Goal: Information Seeking & Learning: Learn about a topic

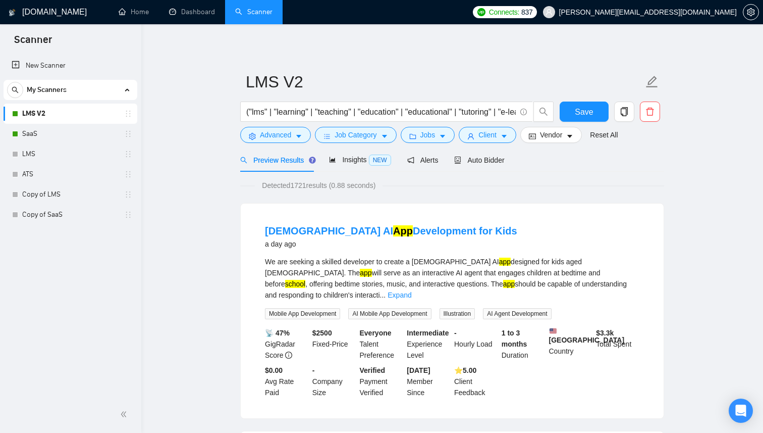
click at [61, 134] on link "SaaS" at bounding box center [70, 134] width 96 height 20
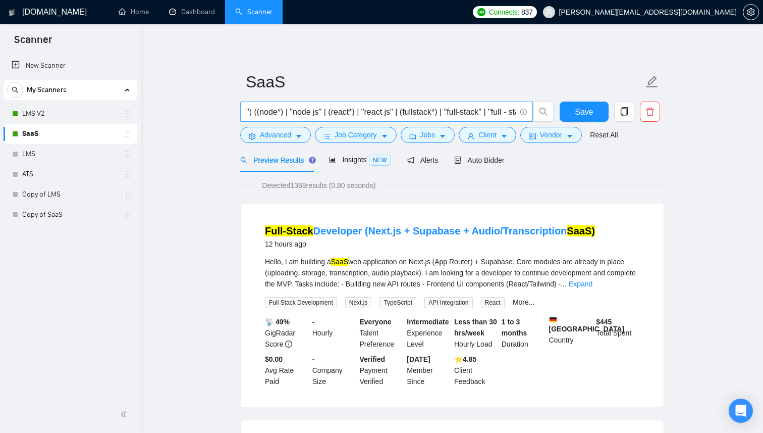
scroll to position [0, 385]
click at [296, 111] on input "((mini-saas) | (saas*) | "software as a service" | "software-as-a-service" | "s…" at bounding box center [381, 112] width 270 height 13
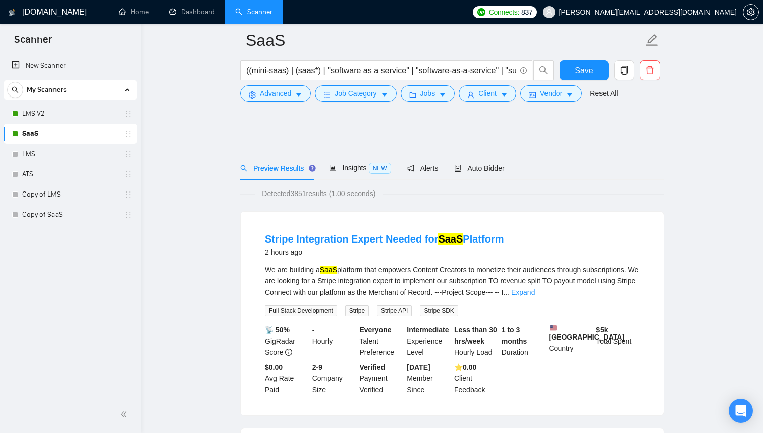
scroll to position [103, 0]
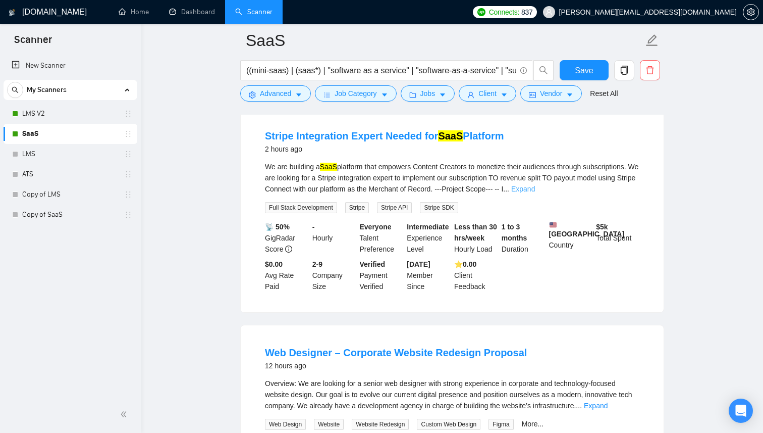
click at [535, 188] on link "Expand" at bounding box center [523, 189] width 24 height 8
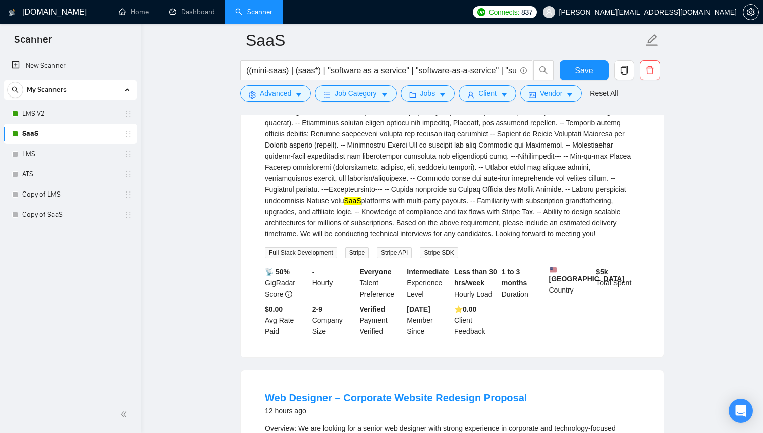
scroll to position [113, 0]
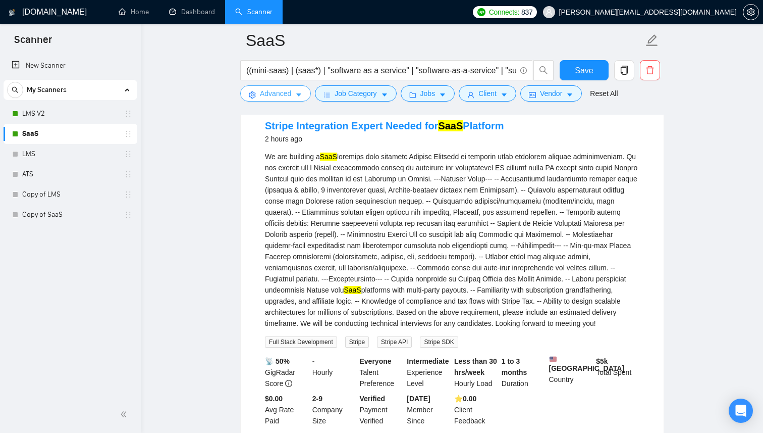
click at [304, 96] on button "Advanced" at bounding box center [275, 93] width 71 height 16
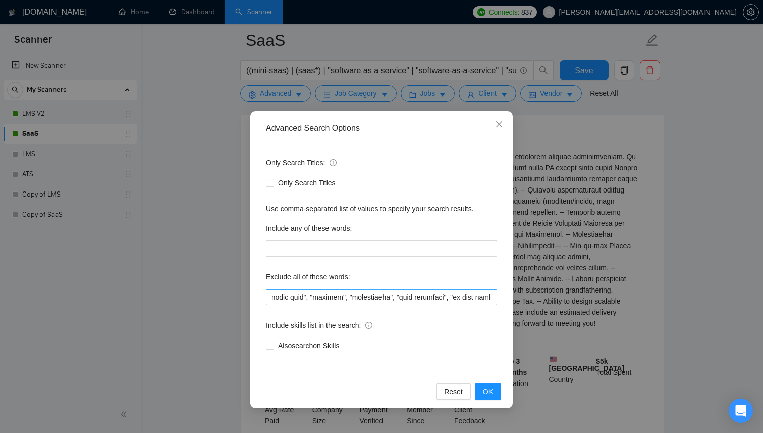
scroll to position [0, 6253]
click at [504, 117] on span "Close" at bounding box center [499, 124] width 27 height 27
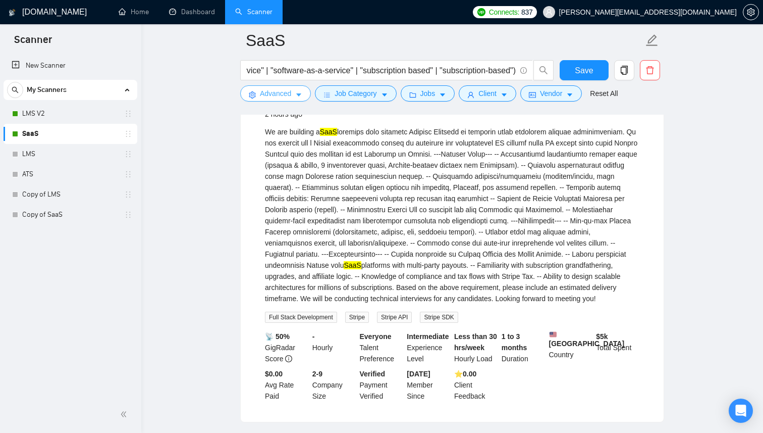
scroll to position [0, 0]
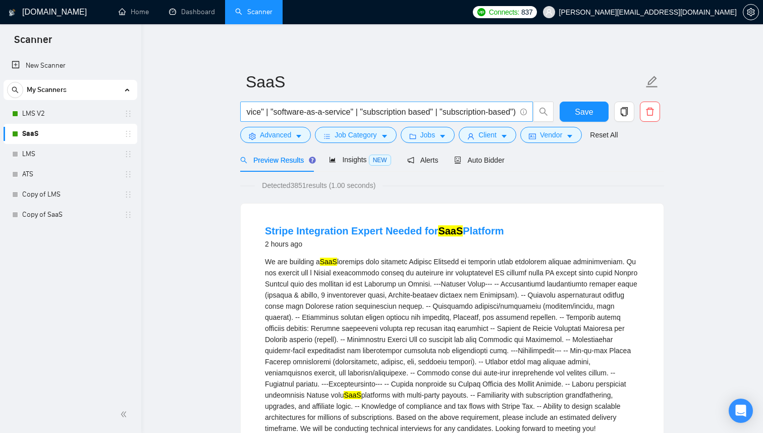
click at [365, 112] on input "((mini-saas) | (saas*) | "software as a service" | "software-as-a-service" | "s…" at bounding box center [381, 112] width 270 height 13
click at [450, 111] on input "((mini-saas) | (saas*) | "software as a service" | "software-as-a-service" | "s…" at bounding box center [381, 112] width 270 height 13
type input "((mini-saas) | (saas*) | "software as a service" | "software-as-a-service" | "s…"
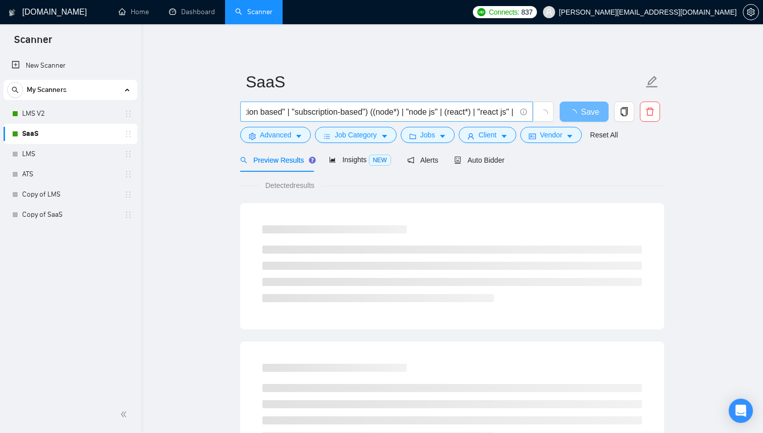
scroll to position [0, 299]
click at [382, 112] on input "((mini-saas) | (saas*) | "software as a service" | "software-as-a-service" | "s…" at bounding box center [381, 112] width 270 height 13
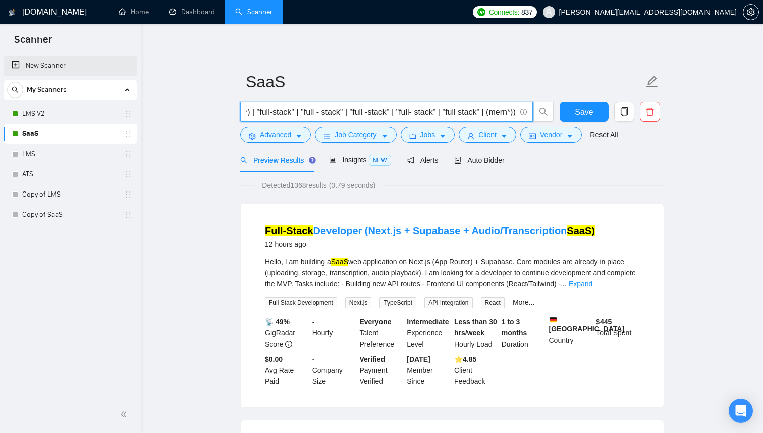
click at [66, 72] on link "New Scanner" at bounding box center [71, 66] width 118 height 20
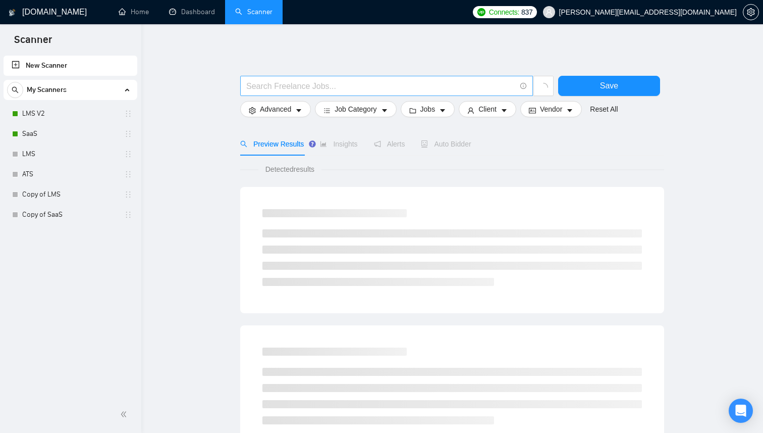
click at [316, 91] on input "text" at bounding box center [381, 86] width 270 height 13
paste input "((node*) | "node js" | (react*) | "react js" | (fullstack*) | "full-stack" | "f…"
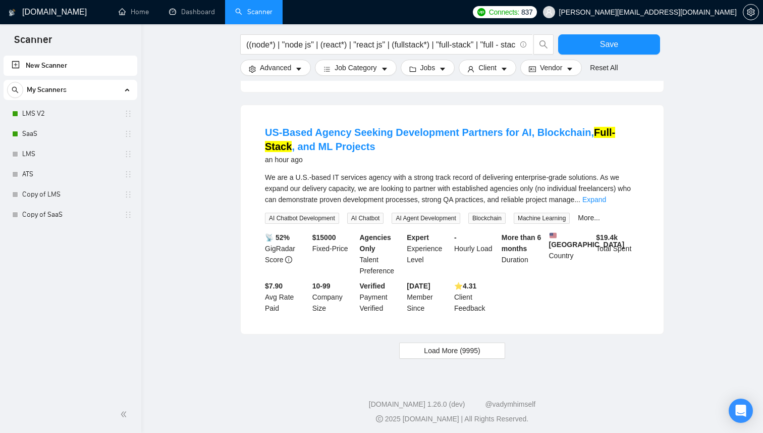
scroll to position [980, 0]
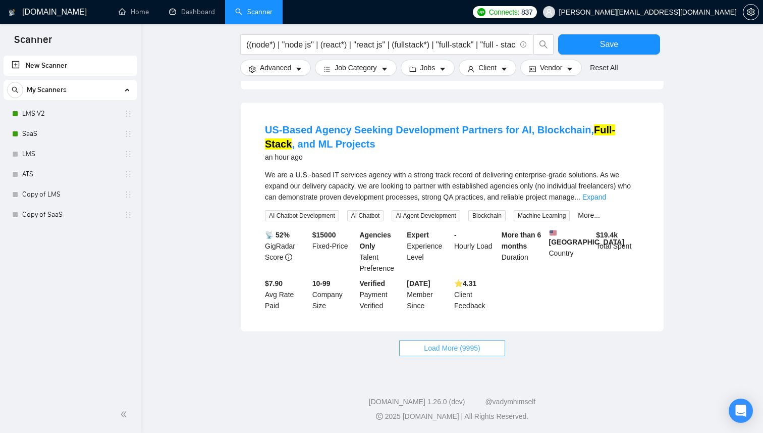
click at [425, 352] on button "Load More (9995)" at bounding box center [452, 348] width 106 height 16
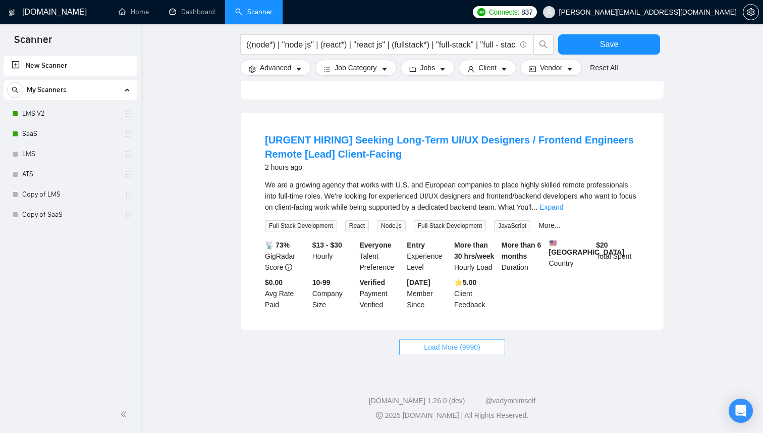
scroll to position [2128, 0]
click at [437, 352] on span "Load More (9990)" at bounding box center [452, 346] width 56 height 11
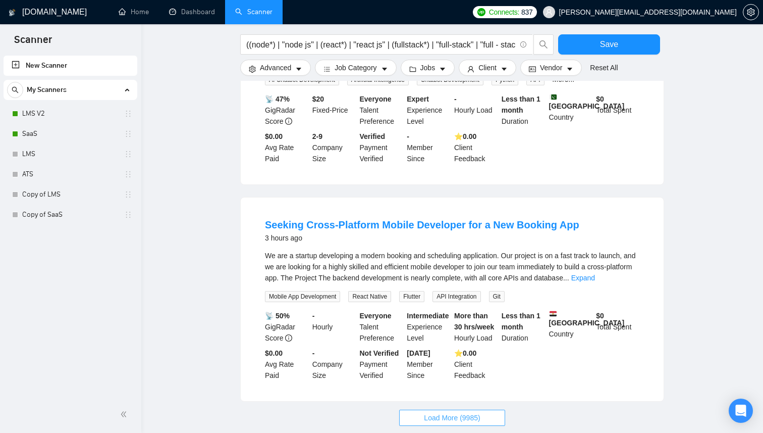
scroll to position [3216, 0]
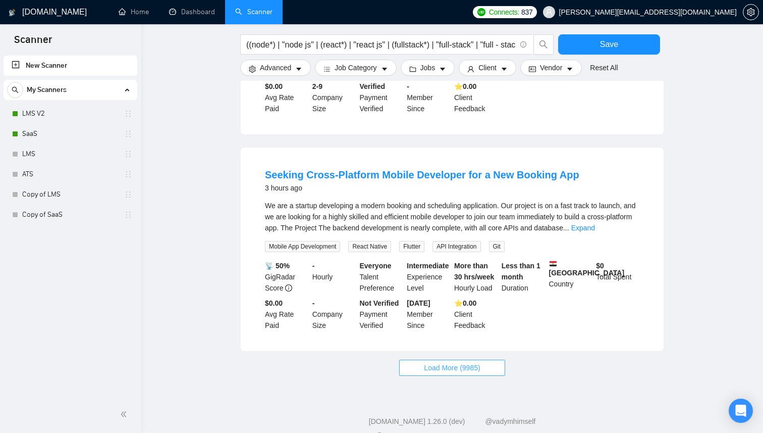
click at [424, 373] on span "Load More (9985)" at bounding box center [452, 367] width 56 height 11
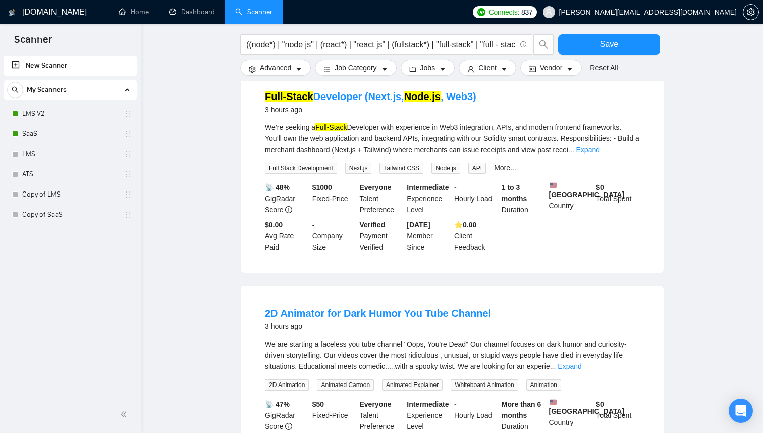
scroll to position [4353, 0]
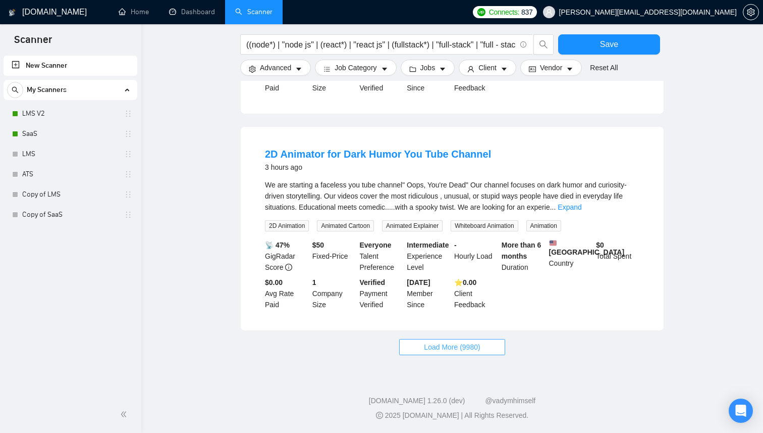
click at [449, 352] on span "Load More (9980)" at bounding box center [452, 346] width 56 height 11
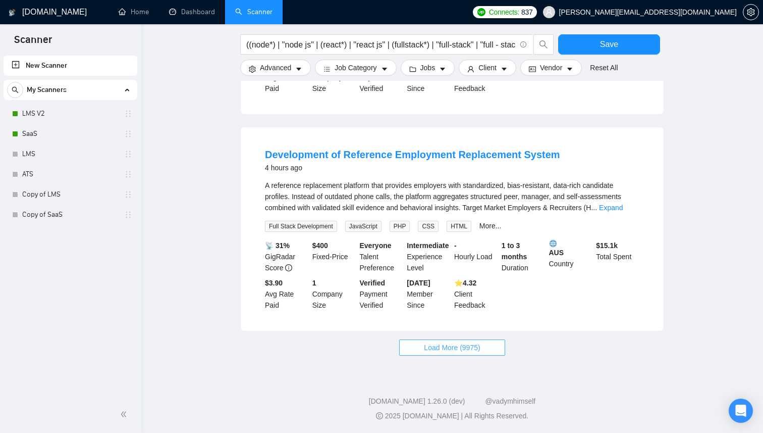
scroll to position [5485, 0]
click at [433, 346] on span "Load More (9975)" at bounding box center [452, 346] width 56 height 11
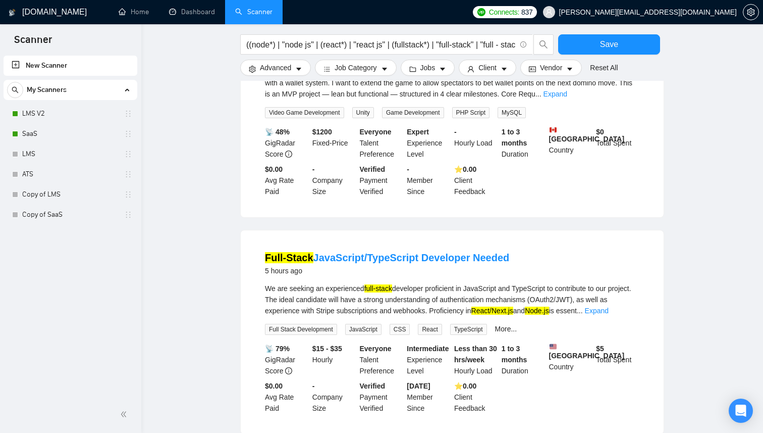
scroll to position [6547, 0]
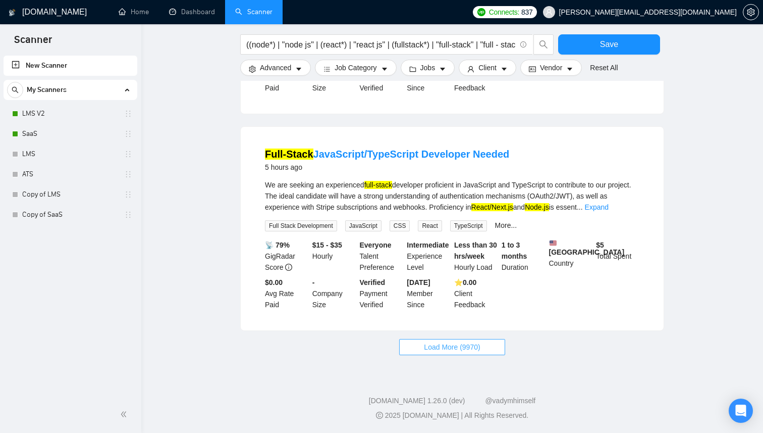
click at [438, 352] on span "Load More (9970)" at bounding box center [452, 346] width 56 height 11
click at [609, 211] on link "Expand" at bounding box center [597, 207] width 24 height 8
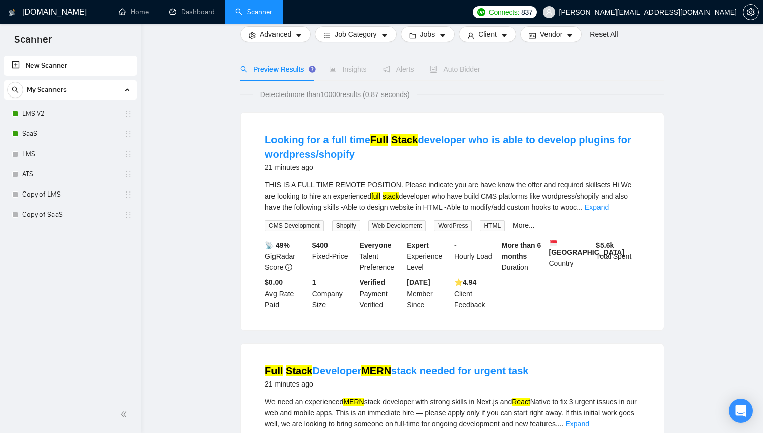
scroll to position [0, 0]
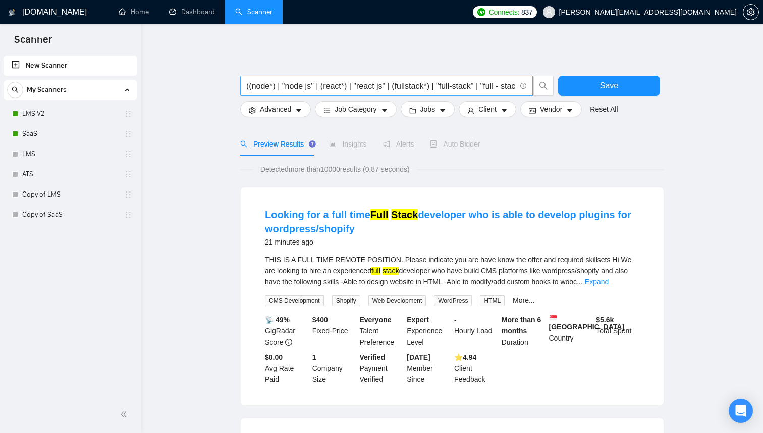
click at [289, 82] on input "((node*) | "node js" | (react*) | "react js" | (fullstack*) | "full-stack" | "f…" at bounding box center [381, 86] width 270 height 13
type input "mvp"
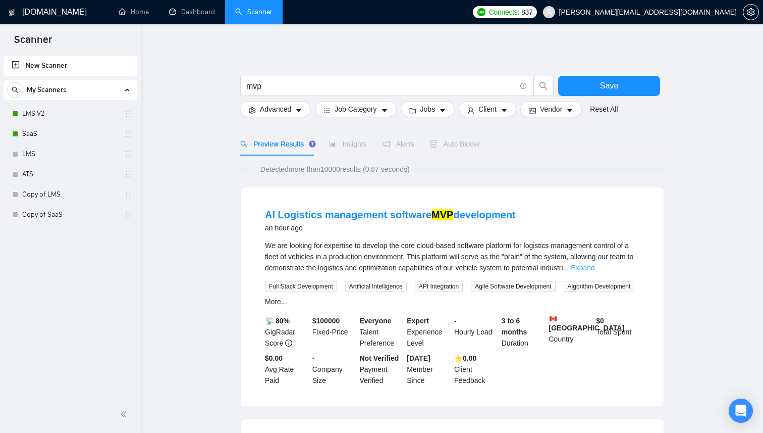
click at [595, 266] on link "Expand" at bounding box center [583, 268] width 24 height 8
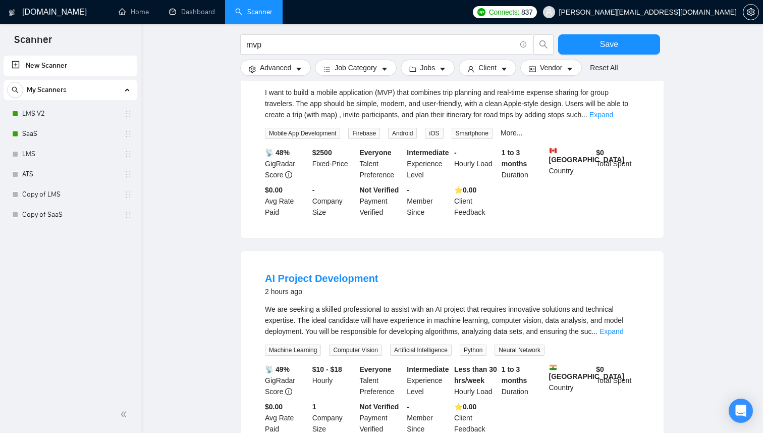
scroll to position [1066, 0]
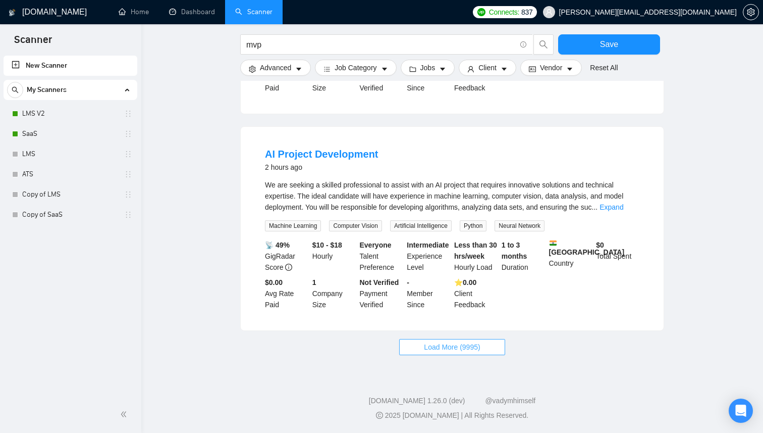
click at [451, 352] on span "Load More (9995)" at bounding box center [452, 346] width 56 height 11
click at [624, 209] on link "Expand" at bounding box center [612, 207] width 24 height 8
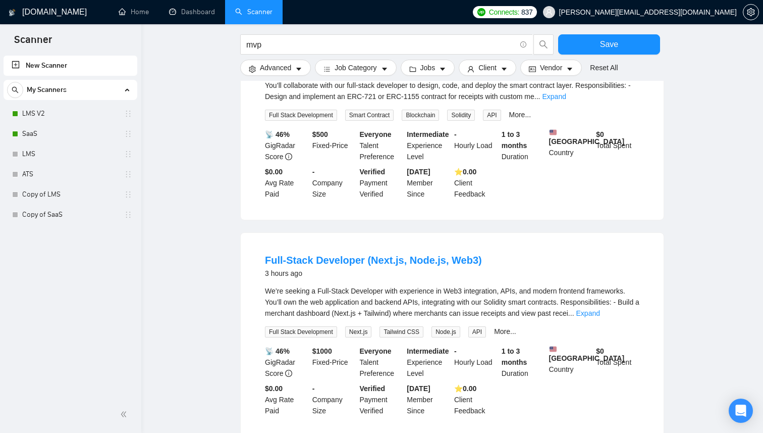
scroll to position [1975, 0]
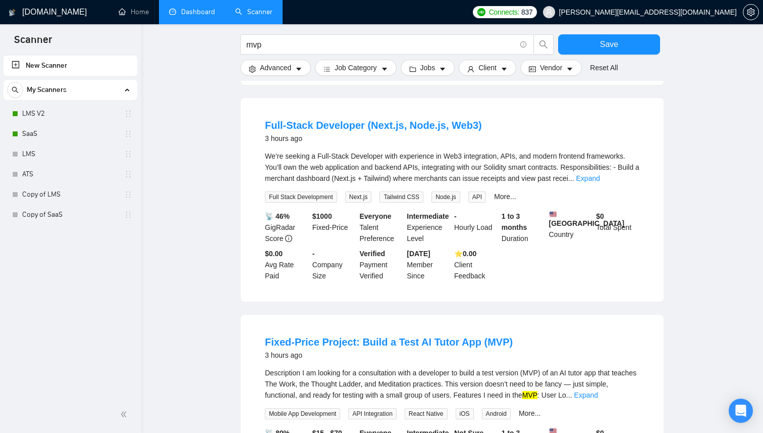
click at [179, 16] on link "Dashboard" at bounding box center [192, 12] width 46 height 9
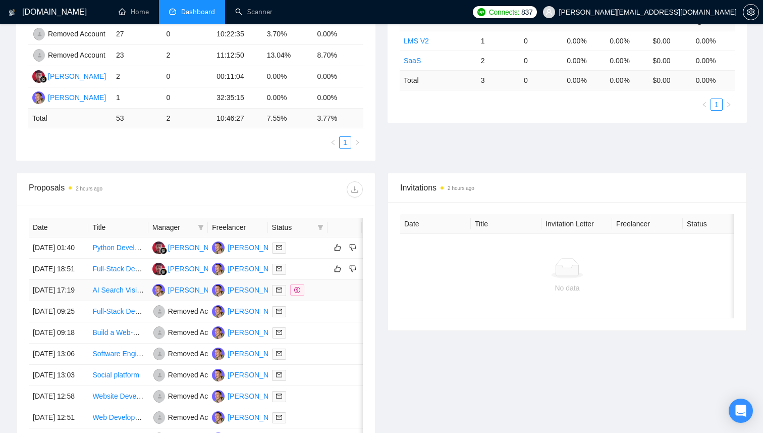
scroll to position [137, 0]
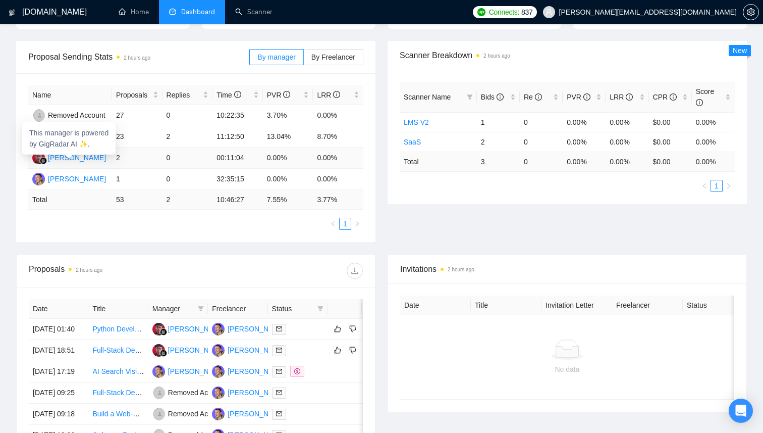
click at [97, 157] on div "Erviansyah Gumay" at bounding box center [77, 157] width 58 height 11
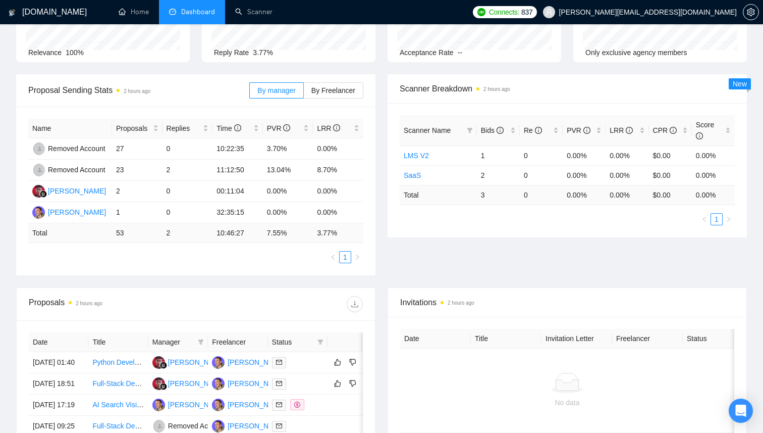
scroll to position [0, 0]
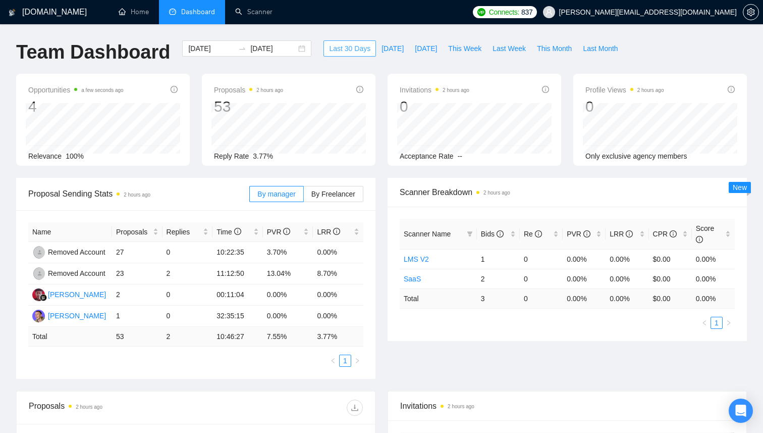
click at [346, 47] on span "Last 30 Days" at bounding box center [349, 48] width 41 height 11
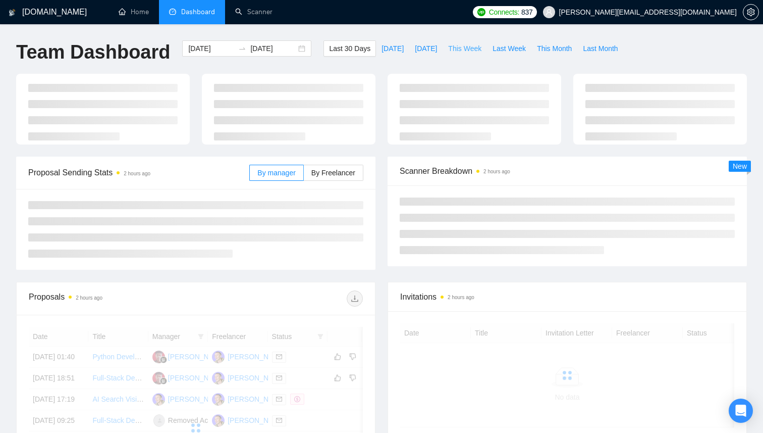
click at [460, 50] on span "This Week" at bounding box center [464, 48] width 33 height 11
type input "2025-09-08"
type input "2025-09-14"
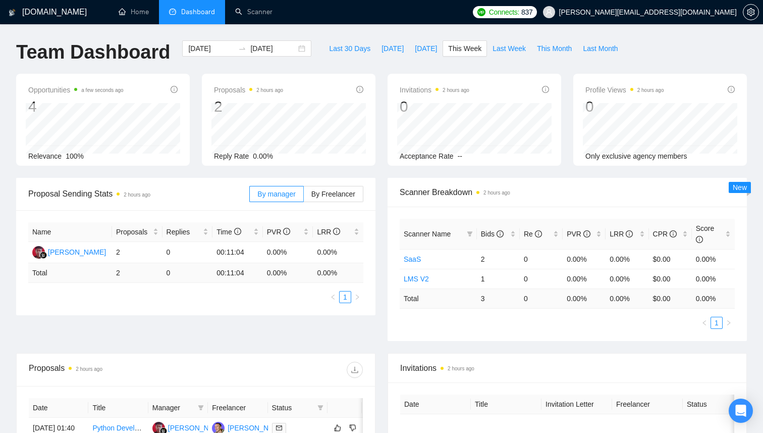
click at [244, 27] on div "GigRadar.io Home Dashboard Scanner Connects: 837 bohdan@smart-code.io Team Dash…" at bounding box center [381, 300] width 763 height 601
click at [244, 16] on link "Scanner" at bounding box center [253, 12] width 37 height 9
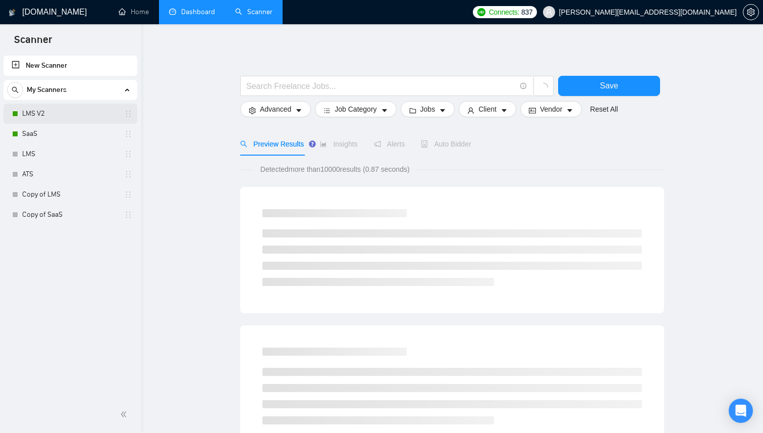
click at [70, 114] on link "LMS V2" at bounding box center [70, 114] width 96 height 20
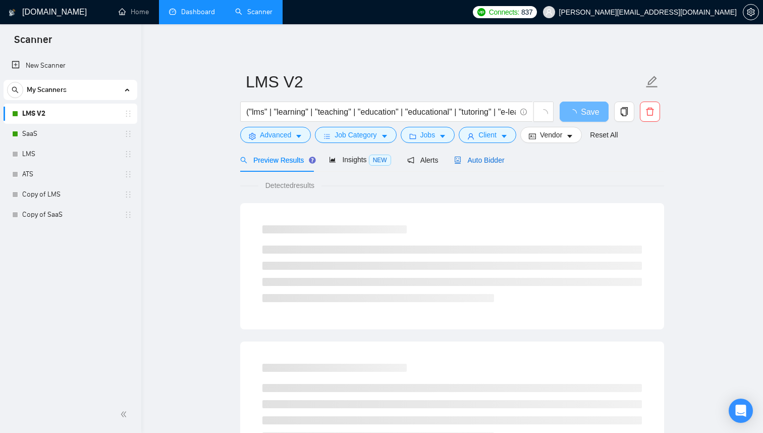
click at [470, 164] on span "Auto Bidder" at bounding box center [479, 160] width 50 height 8
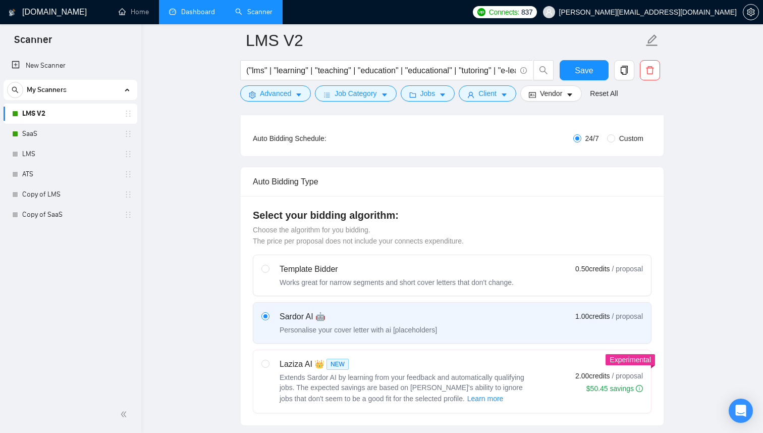
scroll to position [266, 0]
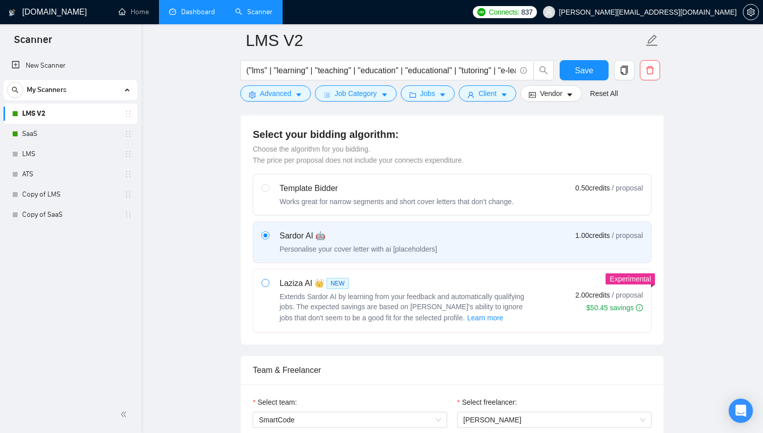
click at [265, 285] on span at bounding box center [266, 283] width 8 height 8
click at [265, 285] on input "radio" at bounding box center [265, 282] width 7 height 7
radio input "true"
radio input "false"
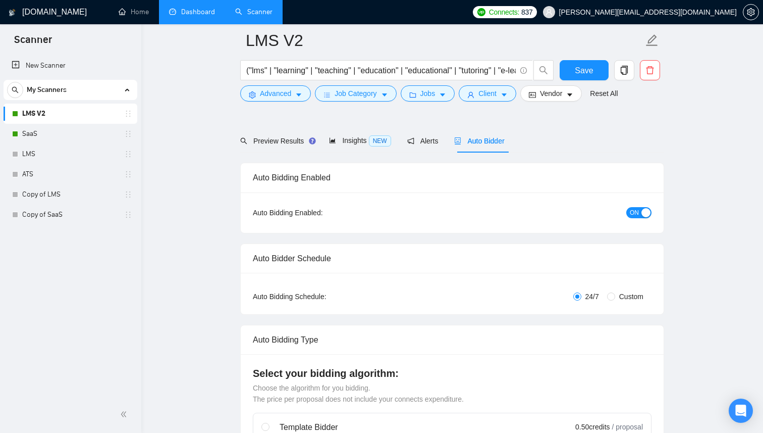
scroll to position [0, 0]
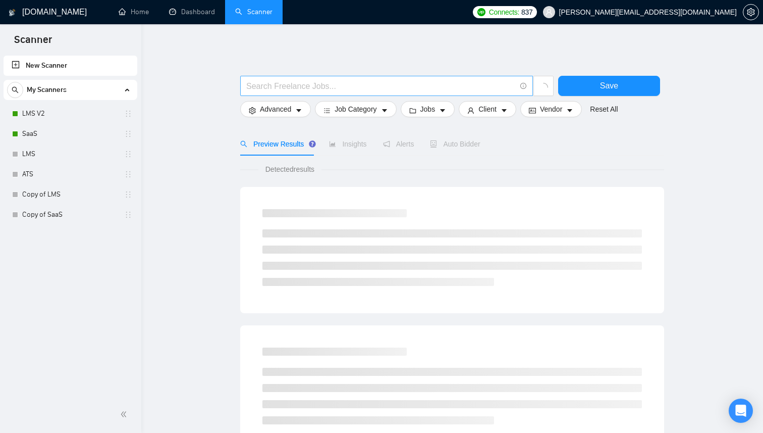
click at [277, 81] on input "text" at bounding box center [381, 86] width 270 height 13
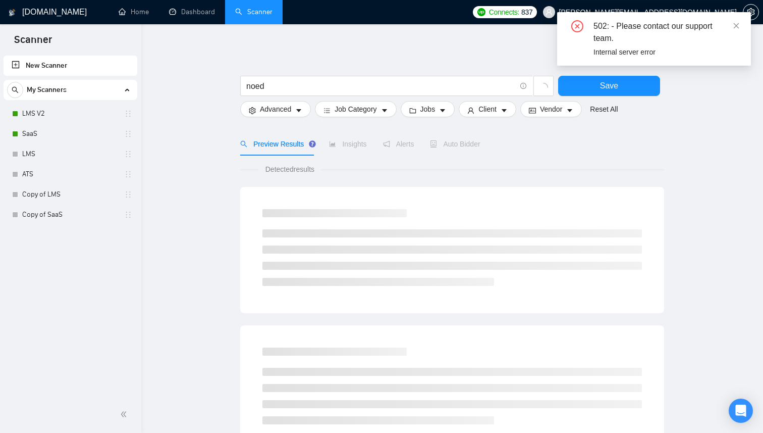
click at [741, 29] on div "502: - Please contact our support team. Internal server error" at bounding box center [654, 39] width 194 height 54
click at [740, 26] on icon "close" at bounding box center [736, 25] width 7 height 7
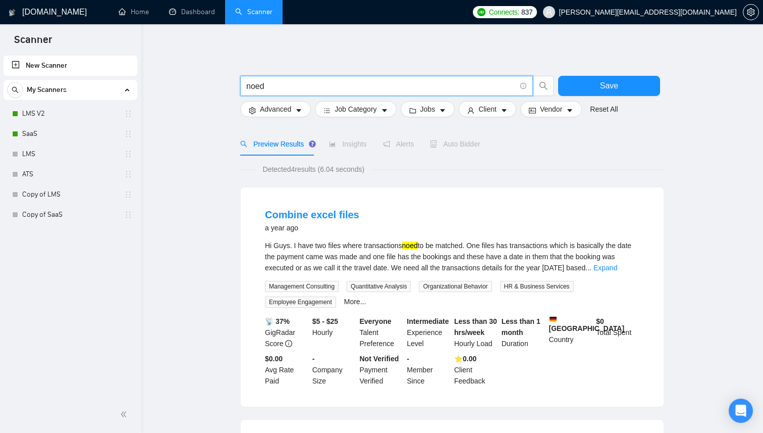
drag, startPoint x: 277, startPoint y: 87, endPoint x: 226, endPoint y: 87, distance: 51.0
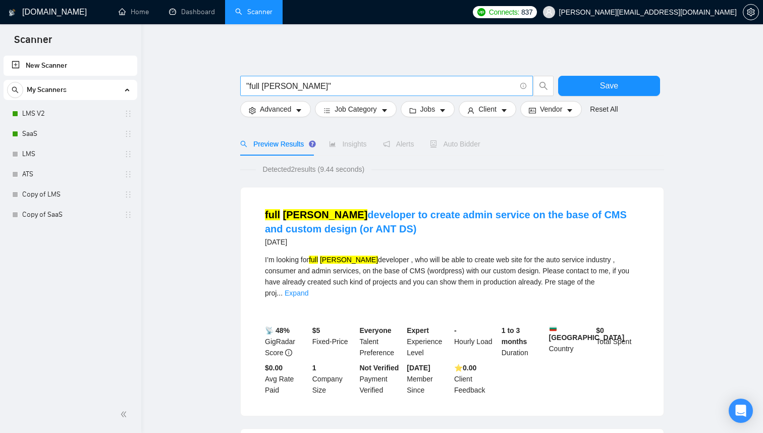
click at [289, 94] on span ""full steck"" at bounding box center [386, 86] width 293 height 20
click at [227, 149] on main ""full stak" Save Advanced Job Category Jobs Client Vendor Reset All Preview Res…" at bounding box center [453, 344] width 590 height 608
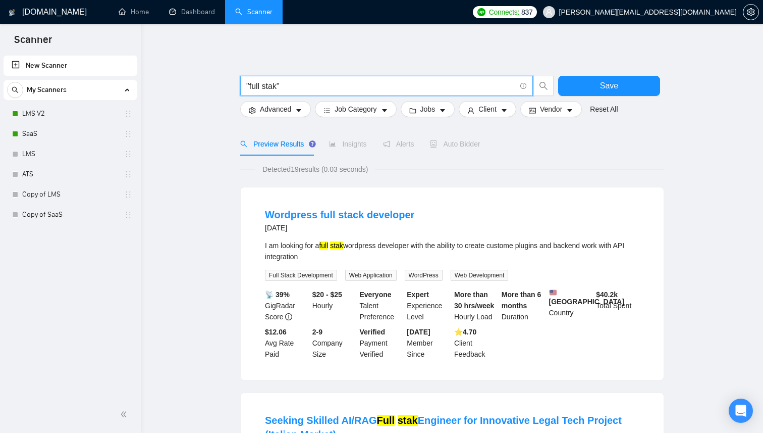
click at [277, 86] on input ""full stak"" at bounding box center [381, 86] width 270 height 13
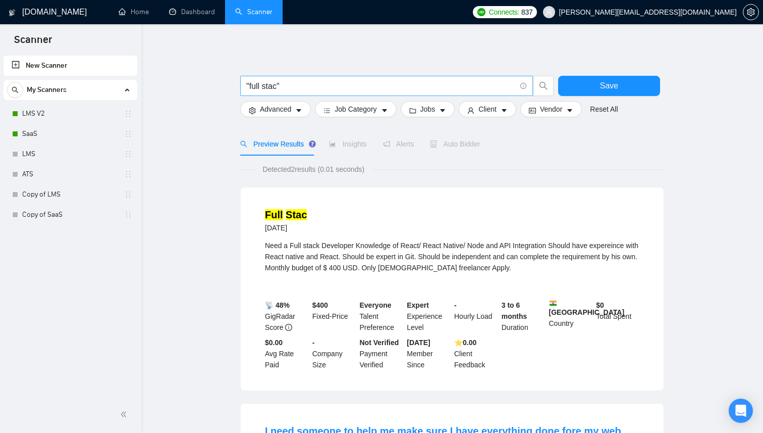
click at [279, 88] on input ""full stac"" at bounding box center [381, 86] width 270 height 13
click at [185, 174] on main "Raect Save Advanced Job Category Jobs Client Vendor Reset All Preview Results I…" at bounding box center [453, 344] width 590 height 608
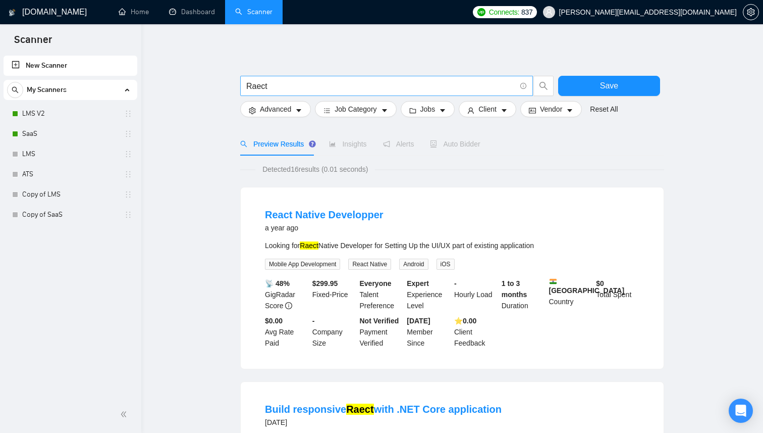
click at [287, 87] on input "Raect" at bounding box center [381, 86] width 270 height 13
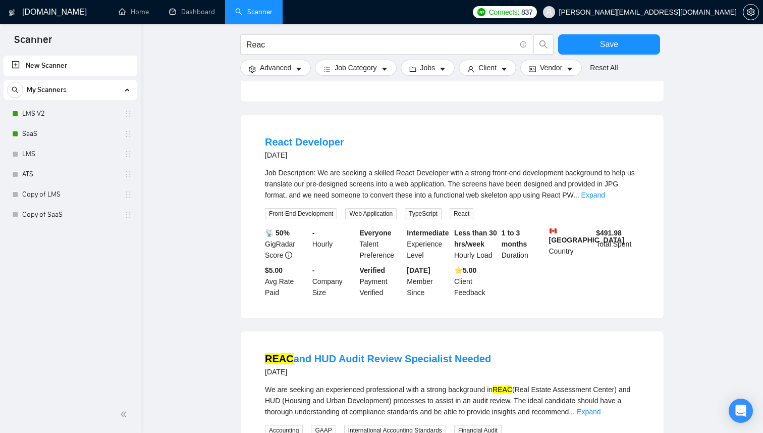
scroll to position [303, 0]
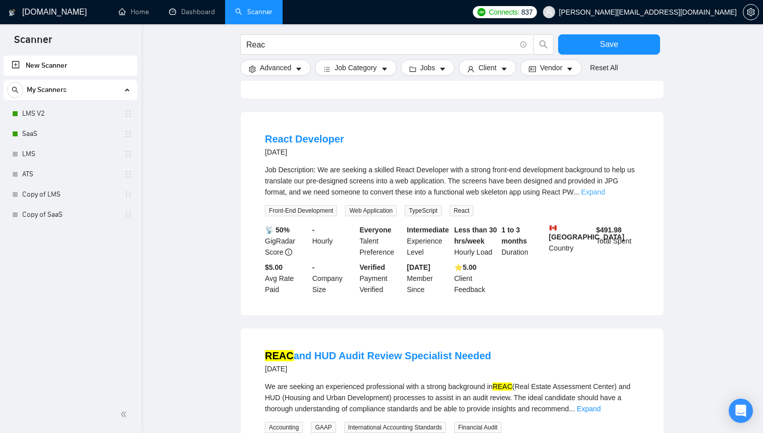
click at [605, 188] on link "Expand" at bounding box center [594, 192] width 24 height 8
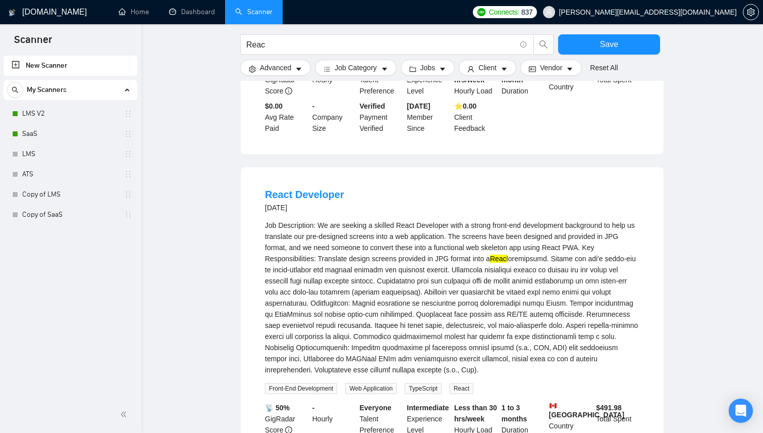
scroll to position [0, 0]
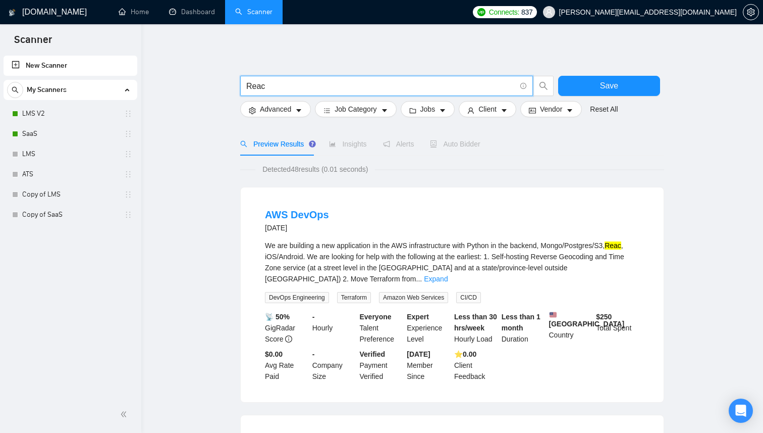
click at [290, 87] on input "Reac" at bounding box center [381, 86] width 270 height 13
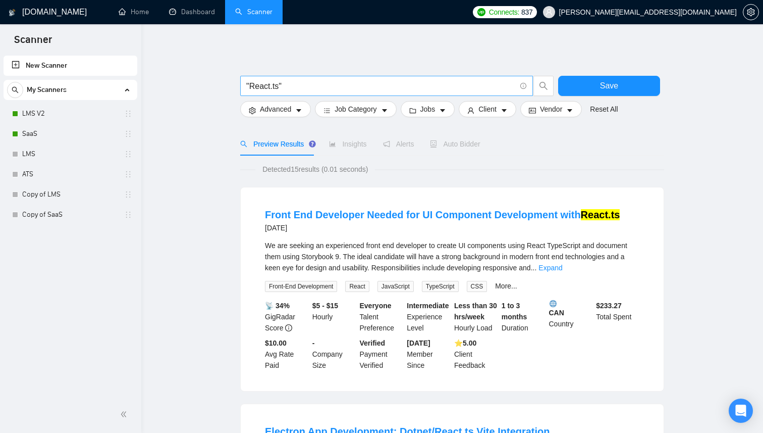
click at [276, 85] on input ""React.ts"" at bounding box center [381, 86] width 270 height 13
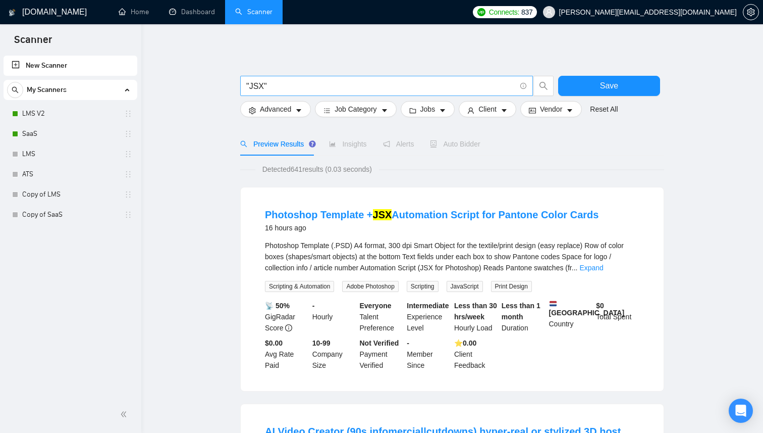
click at [287, 92] on span ""JSX"" at bounding box center [386, 86] width 293 height 20
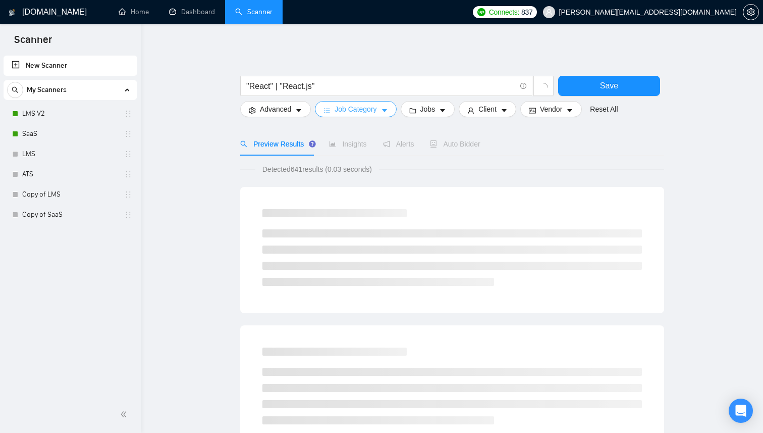
click at [395, 108] on button "Job Category" at bounding box center [355, 109] width 81 height 16
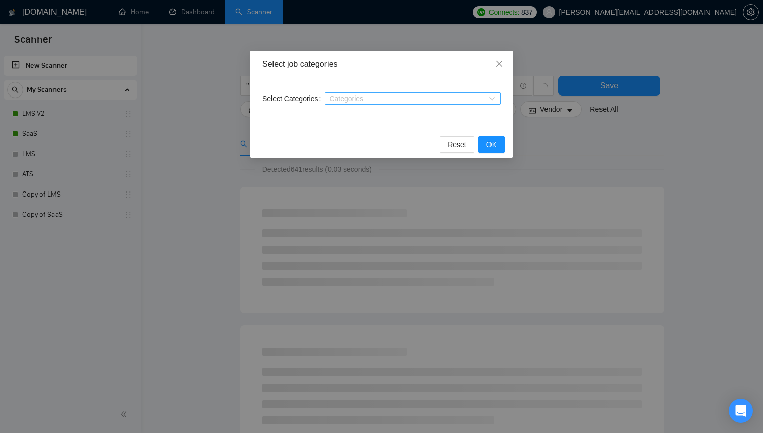
click at [388, 101] on div at bounding box center [408, 98] width 161 height 8
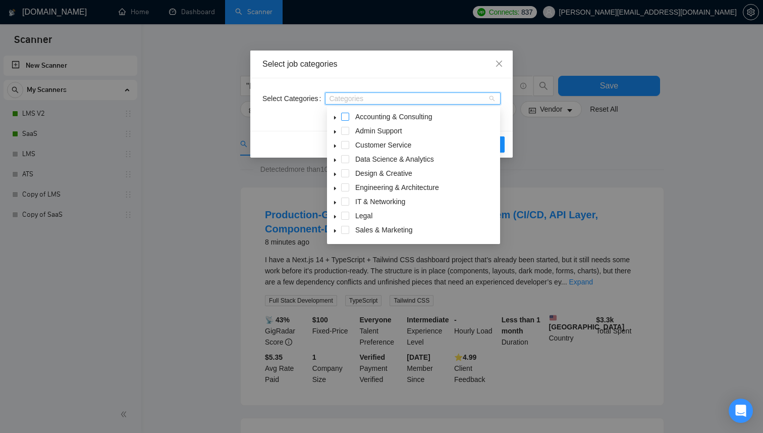
click at [345, 116] on span at bounding box center [345, 117] width 8 height 8
click at [345, 129] on span at bounding box center [345, 131] width 8 height 8
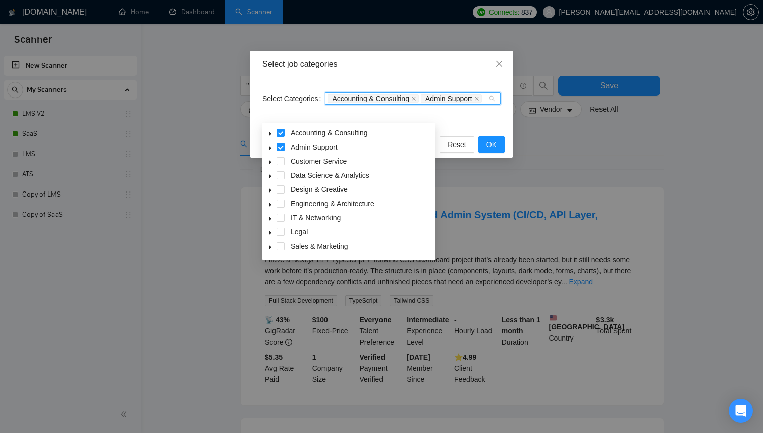
click at [279, 163] on span at bounding box center [281, 161] width 8 height 8
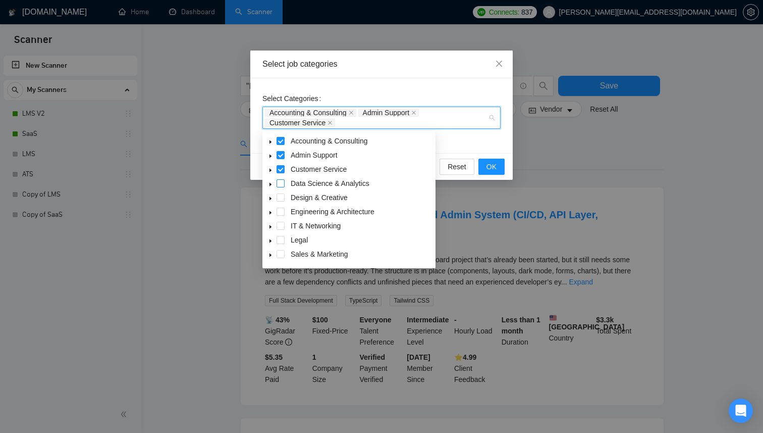
click at [281, 183] on span at bounding box center [281, 183] width 8 height 8
click at [281, 198] on span at bounding box center [281, 197] width 8 height 8
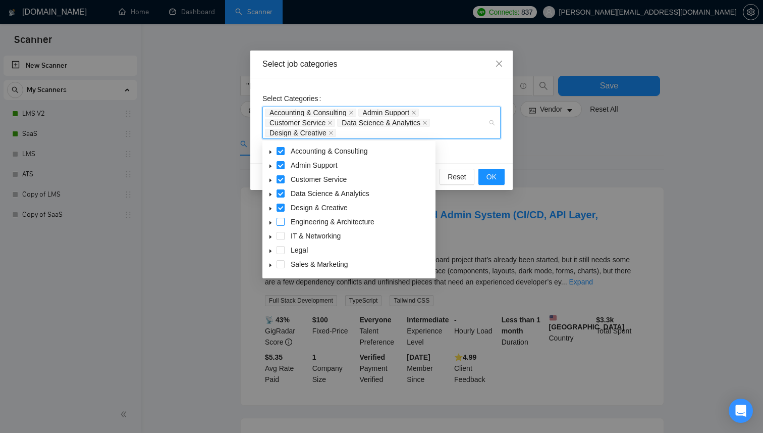
click at [280, 223] on span at bounding box center [281, 222] width 8 height 8
click at [280, 234] on span at bounding box center [281, 236] width 8 height 8
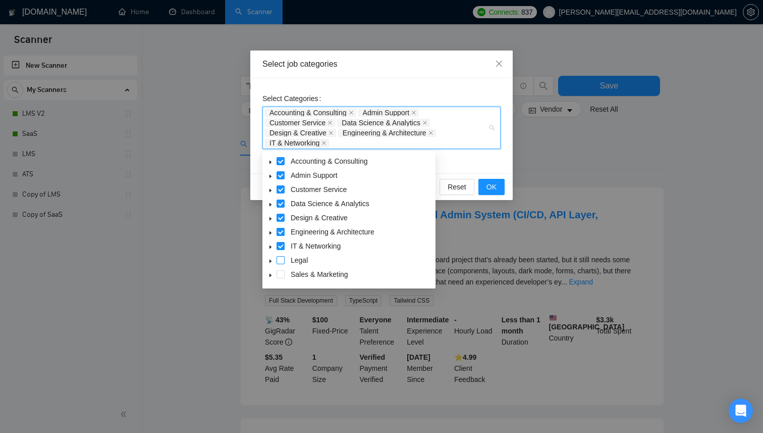
click at [282, 262] on span at bounding box center [281, 260] width 8 height 8
click at [282, 274] on span at bounding box center [281, 274] width 8 height 8
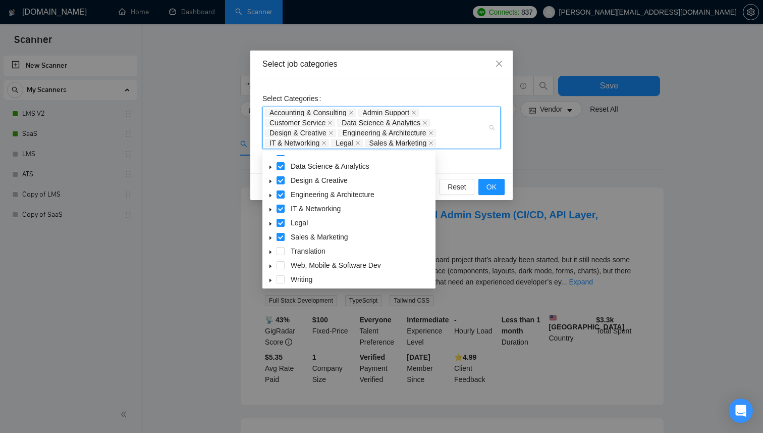
scroll to position [40, 0]
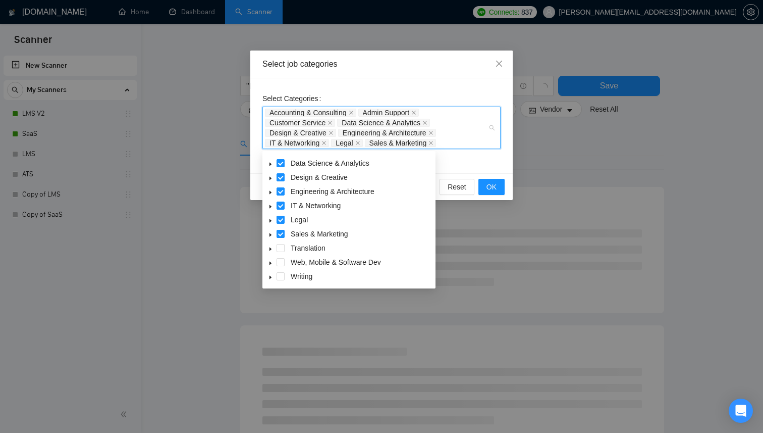
click at [219, 283] on div "Select job categories Select Categories Accounting & Consulting Admin Support C…" at bounding box center [381, 216] width 763 height 433
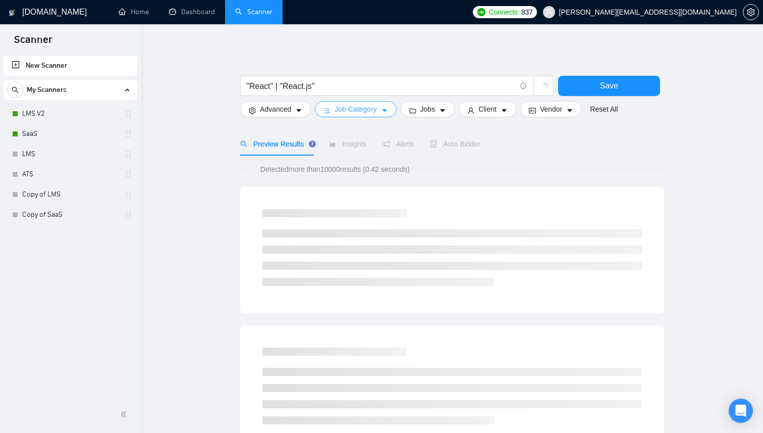
click at [386, 109] on icon "caret-down" at bounding box center [384, 110] width 5 height 3
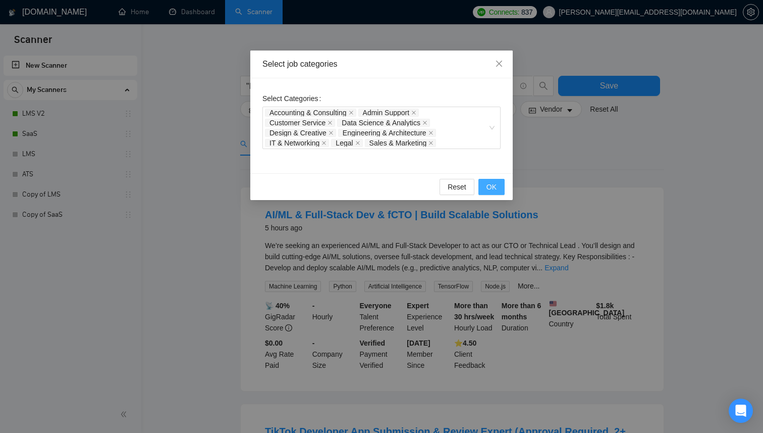
click at [491, 187] on span "OK" at bounding box center [492, 186] width 10 height 11
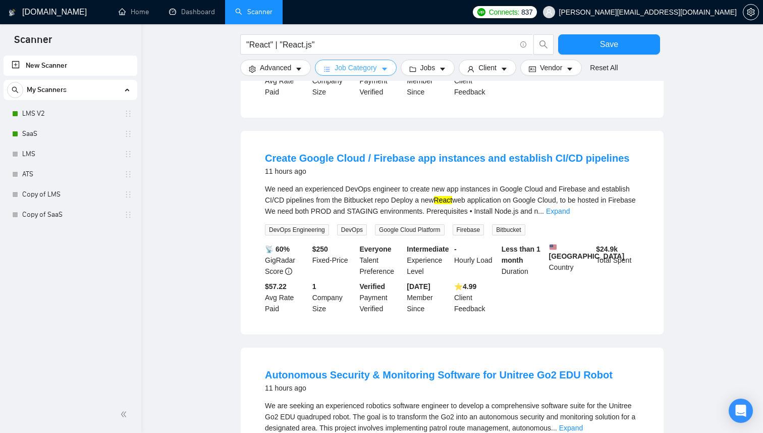
scroll to position [932, 0]
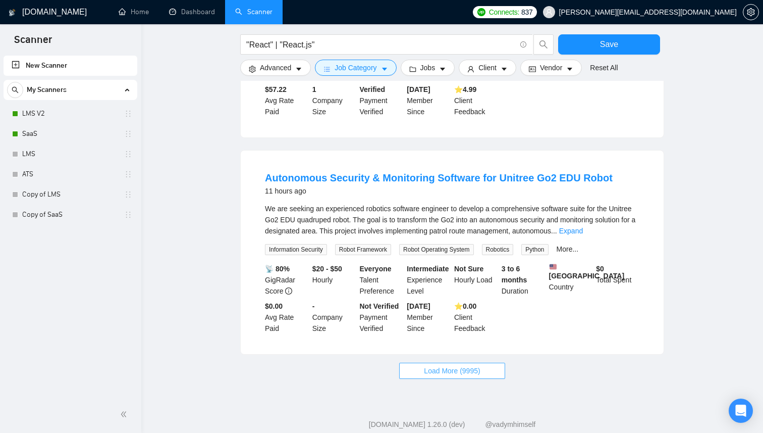
click at [445, 376] on span "Load More (9995)" at bounding box center [452, 370] width 56 height 11
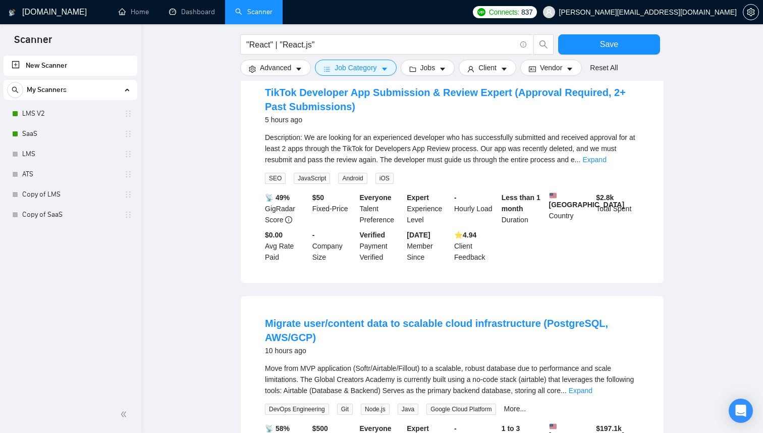
scroll to position [0, 0]
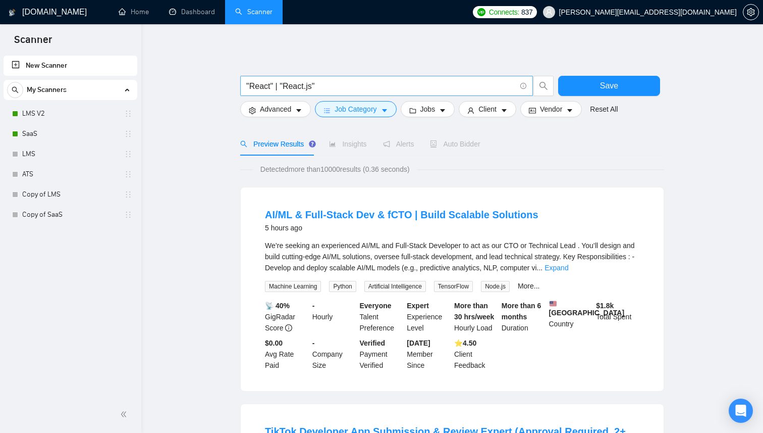
click at [314, 87] on input ""React" | "React.js"" at bounding box center [381, 86] width 270 height 13
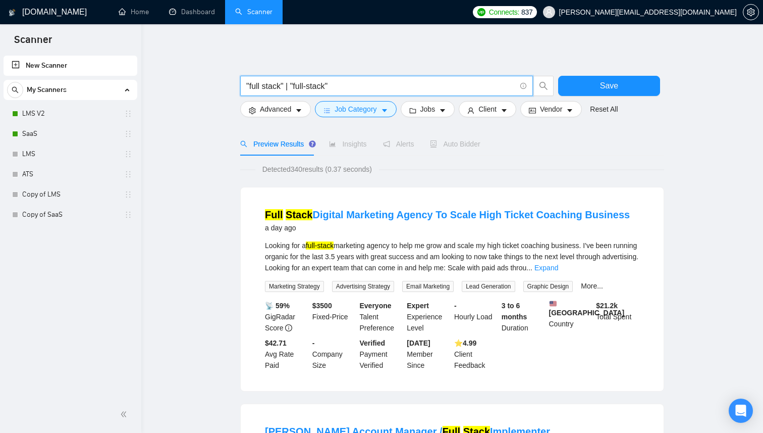
click at [282, 87] on input ""full stack" | "full-stack"" at bounding box center [381, 86] width 270 height 13
type input "("full stack" | "full-stack") ("developer" | "engineer")"
click at [139, 275] on div "New Scanner My Scanners LMS V2 SaaS LMS ATS Copy of LMS Copy of SaaS" at bounding box center [70, 225] width 141 height 342
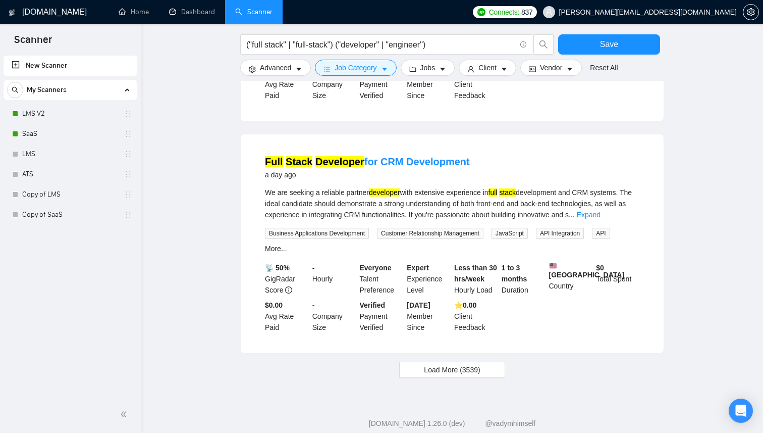
scroll to position [913, 0]
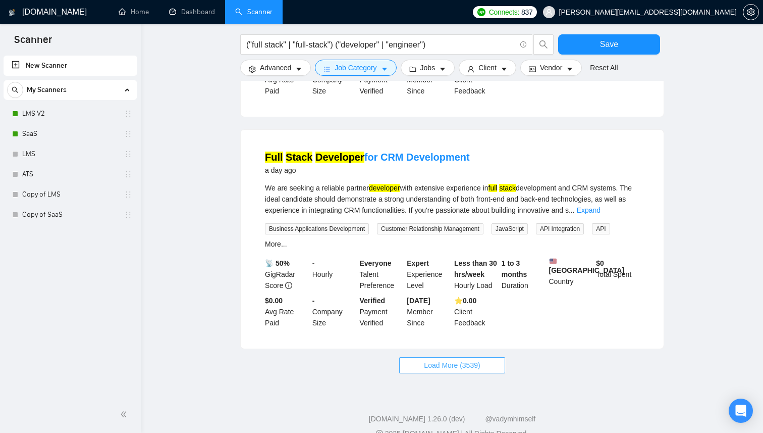
click at [462, 371] on span "Load More (3539)" at bounding box center [452, 364] width 56 height 11
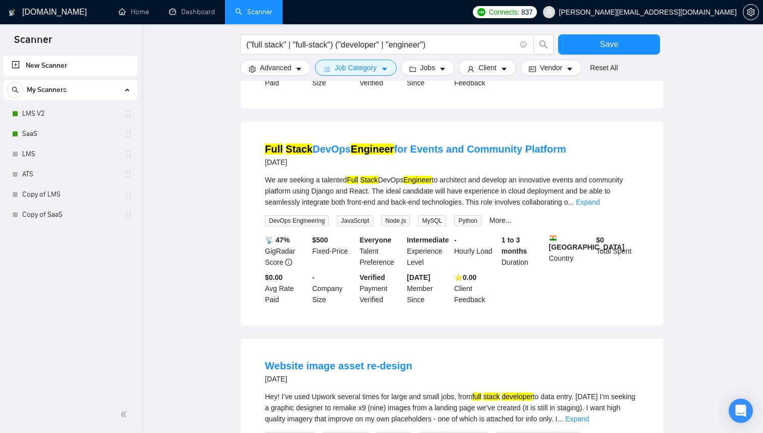
scroll to position [1331, 0]
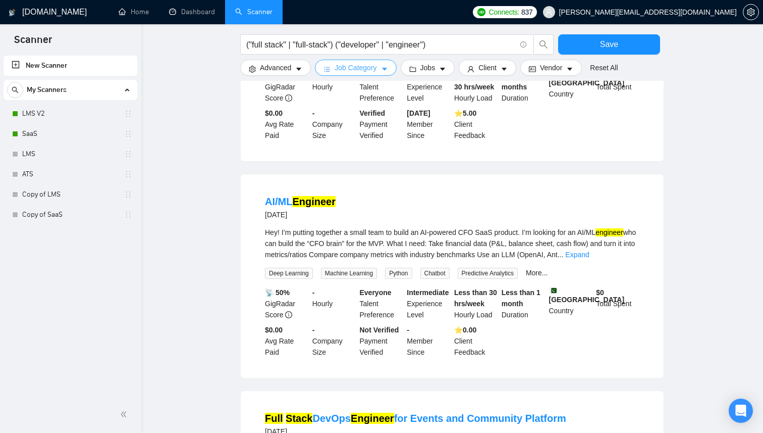
click at [387, 70] on icon "caret-down" at bounding box center [384, 69] width 5 height 3
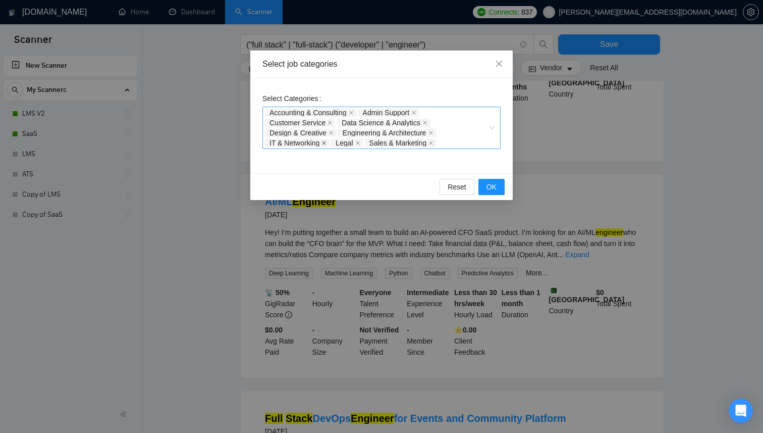
click at [325, 142] on icon "close" at bounding box center [324, 142] width 5 height 5
click at [434, 132] on icon "close" at bounding box center [431, 132] width 5 height 5
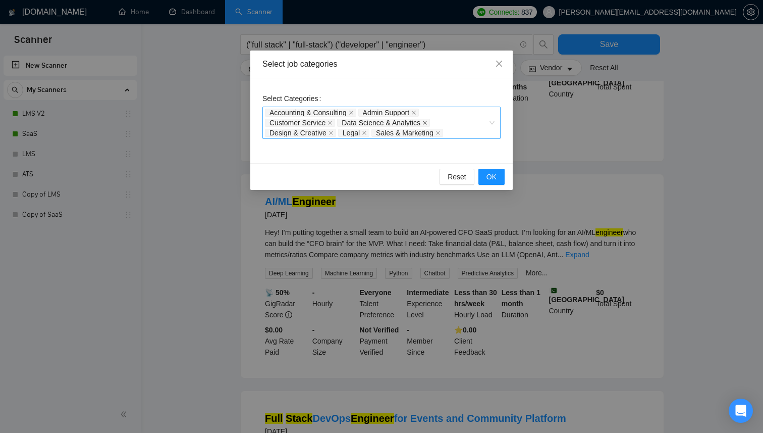
click at [428, 125] on span at bounding box center [425, 122] width 5 height 7
click at [493, 176] on span "OK" at bounding box center [492, 176] width 10 height 11
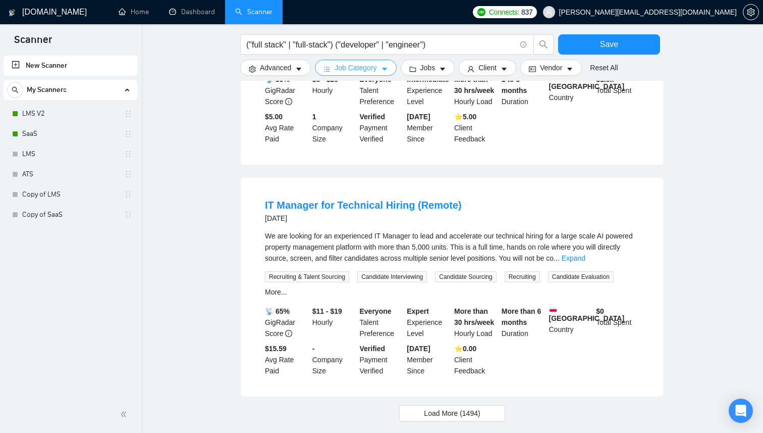
scroll to position [980, 0]
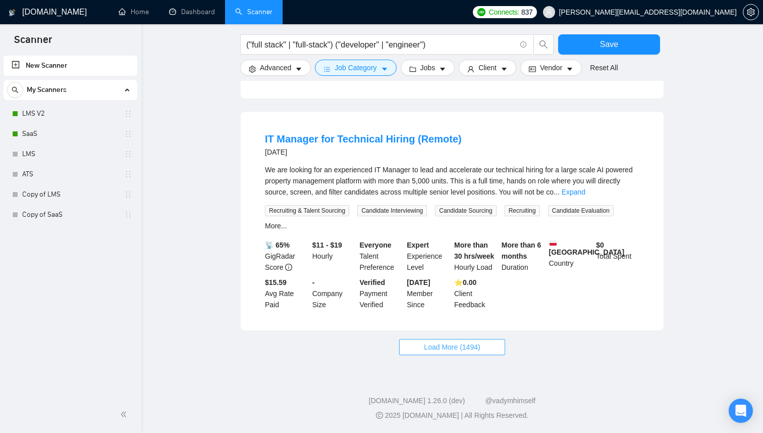
click at [468, 354] on button "Load More (1494)" at bounding box center [452, 347] width 106 height 16
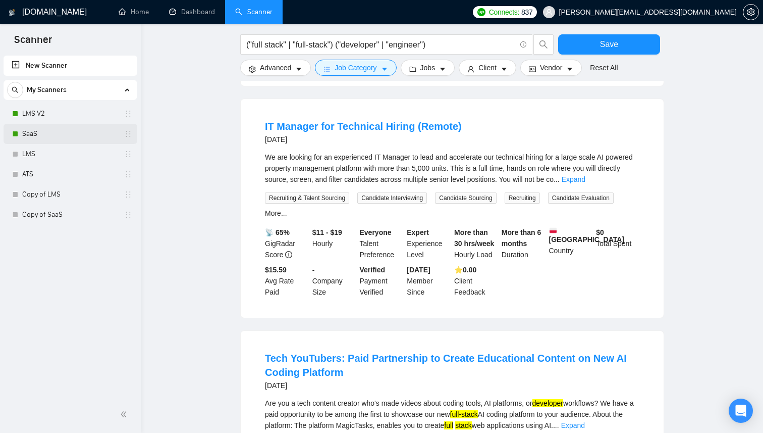
click at [41, 134] on link "SaaS" at bounding box center [70, 134] width 96 height 20
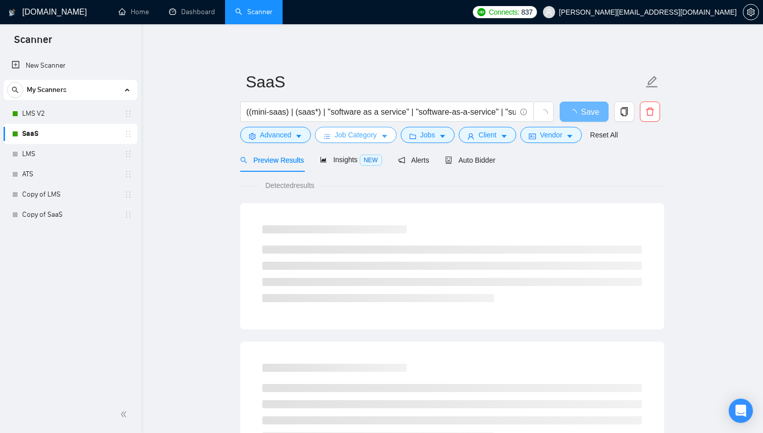
click at [388, 132] on span "caret-down" at bounding box center [384, 136] width 7 height 8
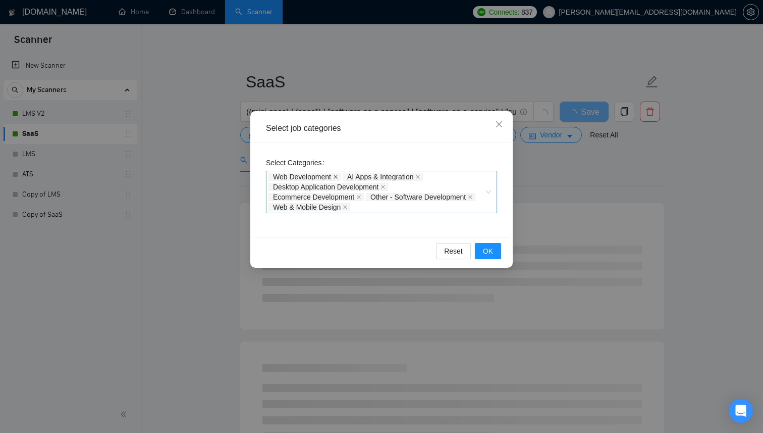
click at [337, 175] on icon "close" at bounding box center [335, 176] width 5 height 5
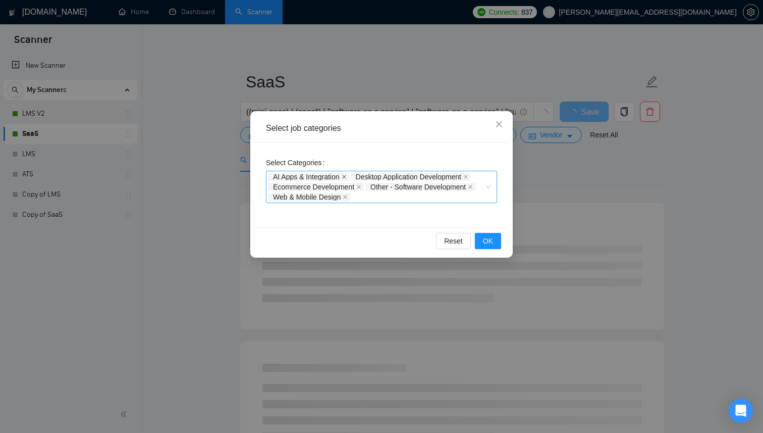
click at [346, 175] on icon "close" at bounding box center [344, 176] width 5 height 5
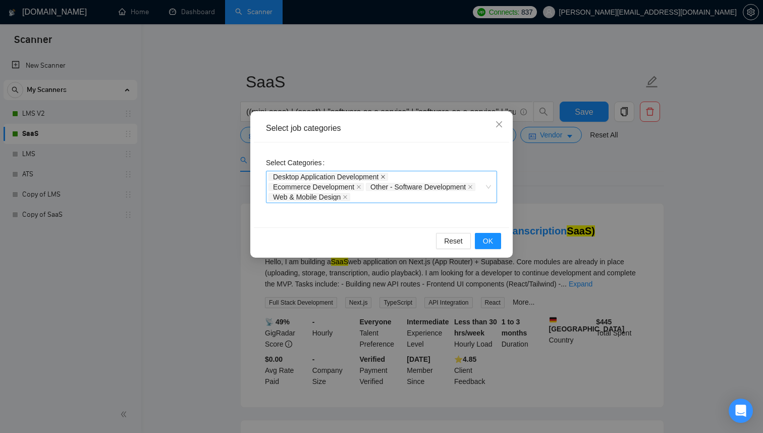
click at [386, 174] on span at bounding box center [383, 176] width 5 height 7
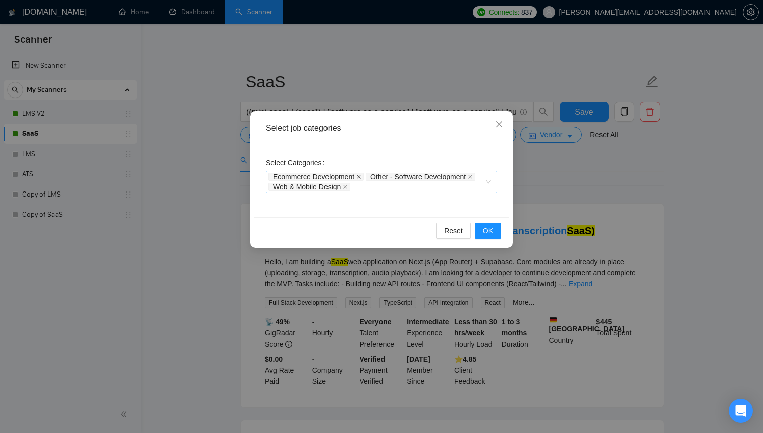
click at [362, 175] on icon "close" at bounding box center [358, 176] width 5 height 5
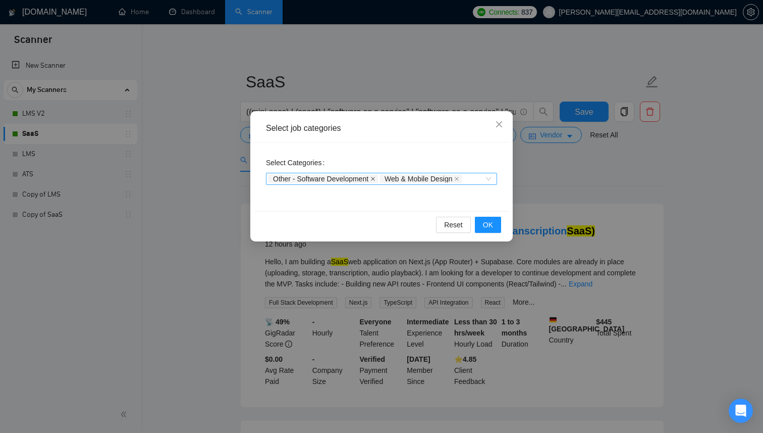
click at [375, 178] on icon "close" at bounding box center [373, 179] width 4 height 4
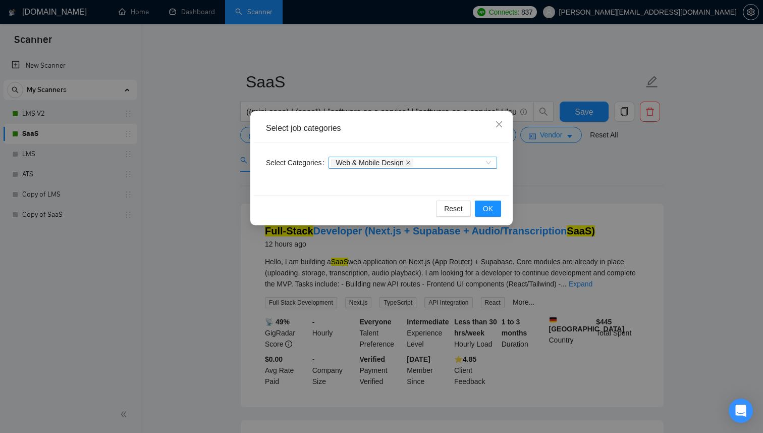
click at [410, 162] on icon "close" at bounding box center [408, 163] width 4 height 4
click at [483, 205] on span "OK" at bounding box center [488, 208] width 10 height 11
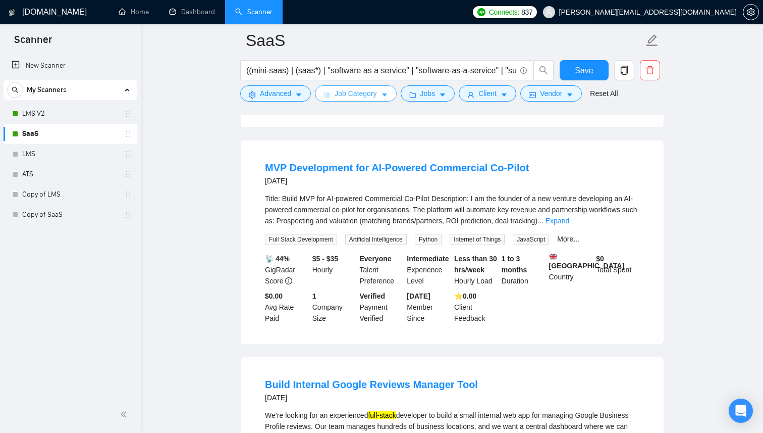
scroll to position [1445, 0]
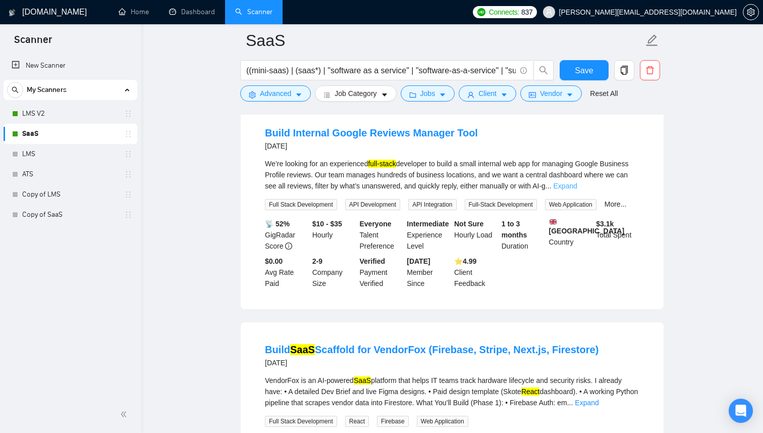
click at [578, 190] on link "Expand" at bounding box center [566, 186] width 24 height 8
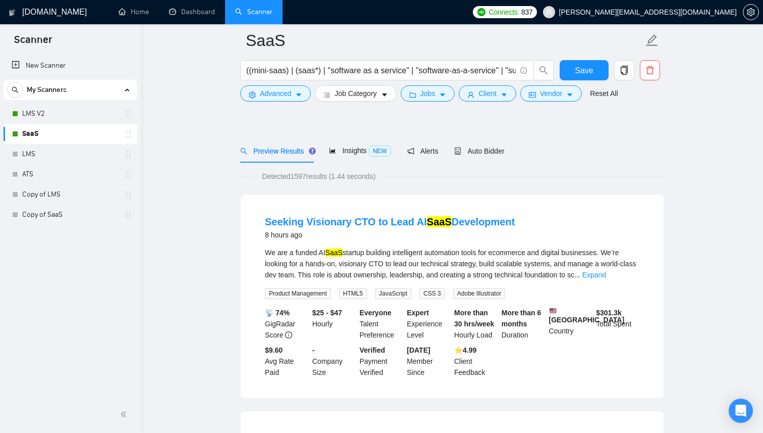
scroll to position [8, 0]
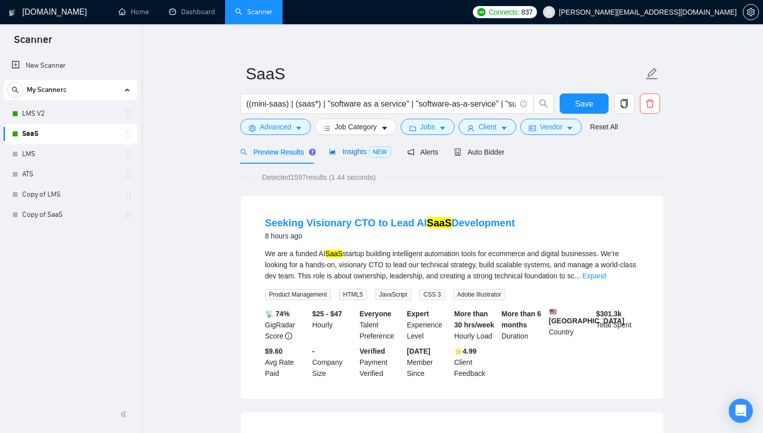
click at [348, 154] on span "Insights NEW" at bounding box center [360, 151] width 62 height 8
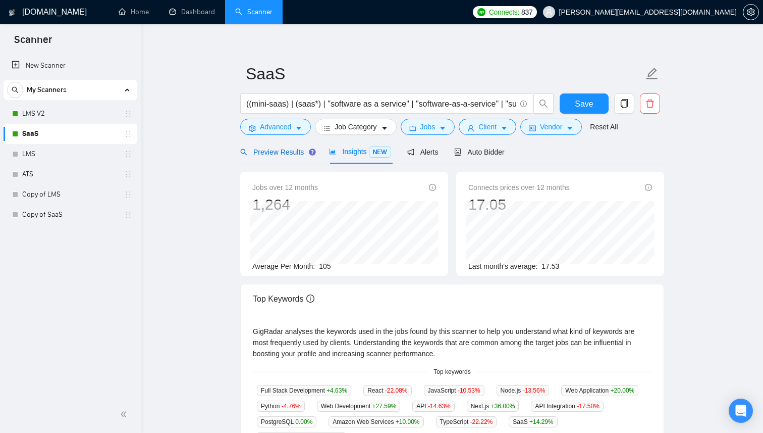
click at [278, 151] on span "Preview Results" at bounding box center [276, 152] width 73 height 8
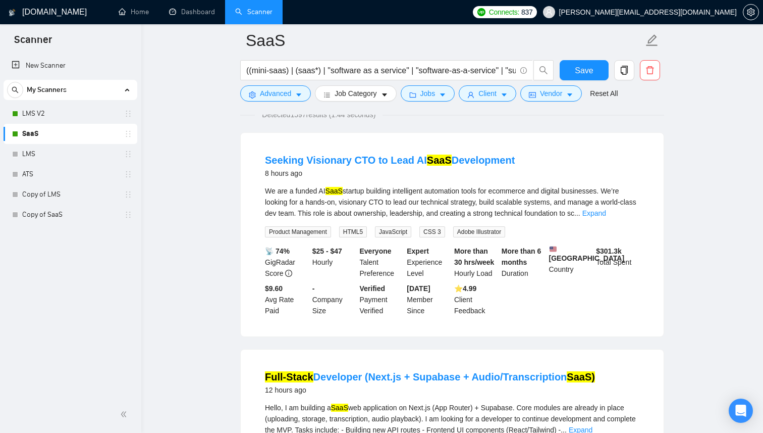
scroll to position [203, 0]
